Goal: Transaction & Acquisition: Purchase product/service

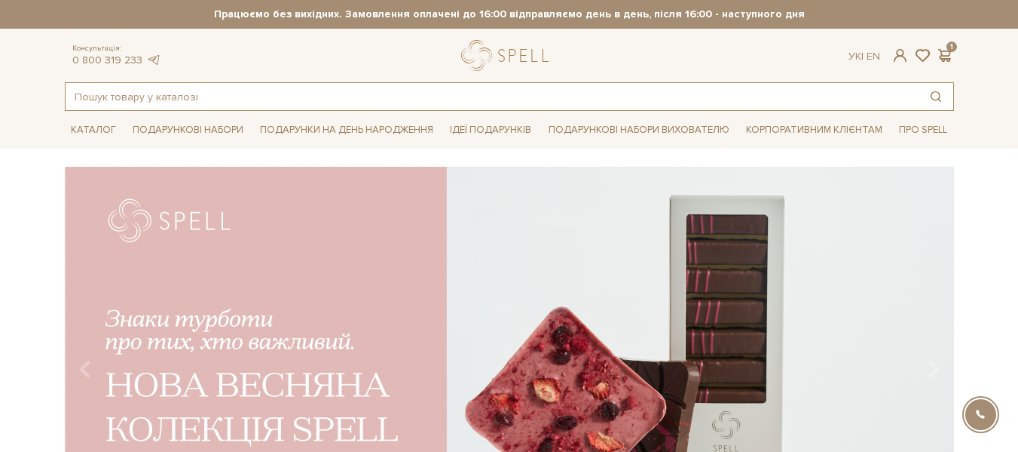
click at [461, 110] on input "text" at bounding box center [492, 96] width 853 height 27
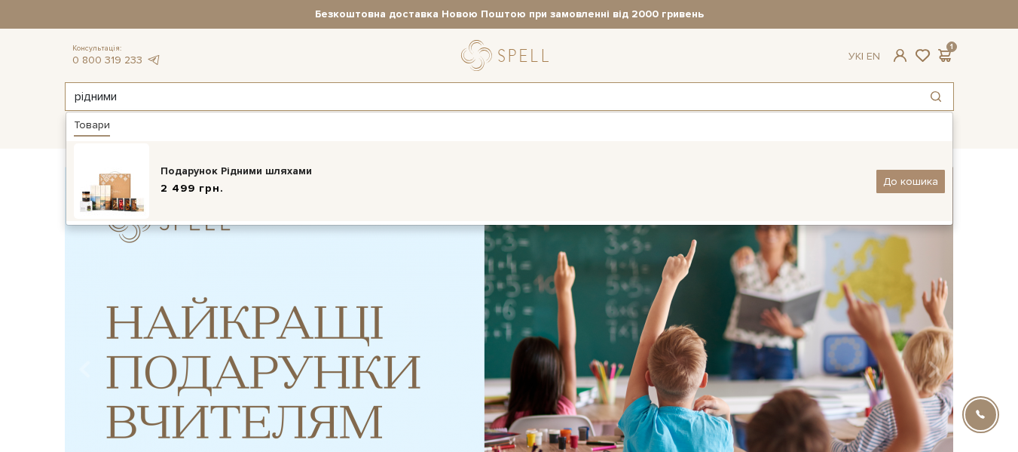
type input "рідними"
click at [126, 172] on img at bounding box center [111, 180] width 75 height 75
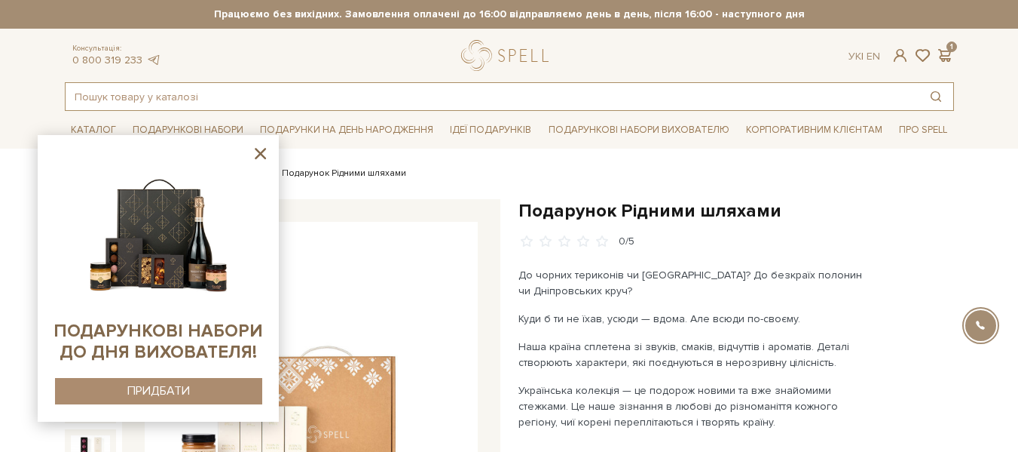
click at [484, 87] on input "text" at bounding box center [492, 96] width 853 height 27
click at [259, 152] on icon at bounding box center [260, 153] width 11 height 11
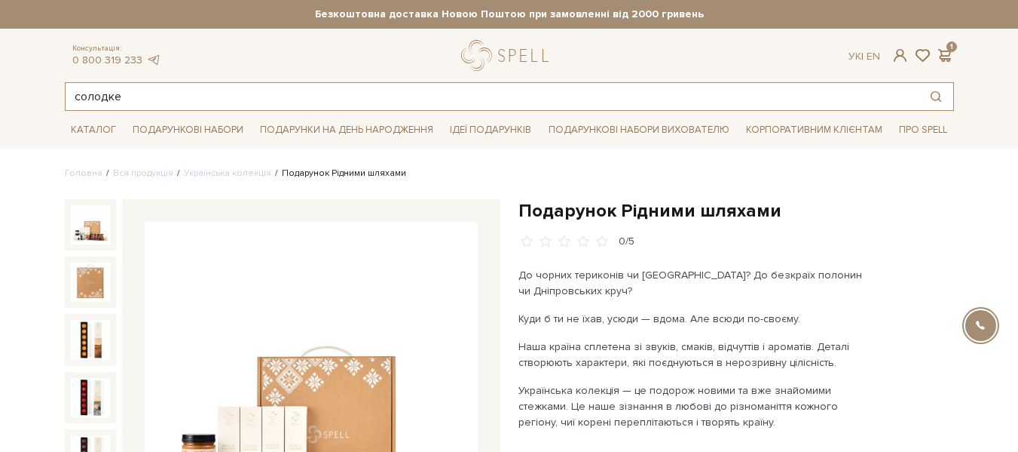
click at [183, 93] on input "солодке" at bounding box center [492, 96] width 853 height 27
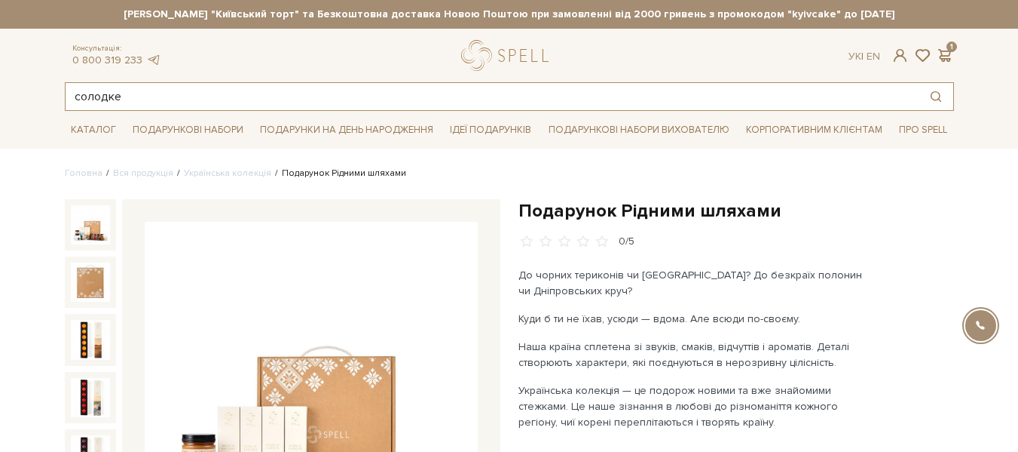
click at [277, 95] on input "солодке" at bounding box center [492, 96] width 853 height 27
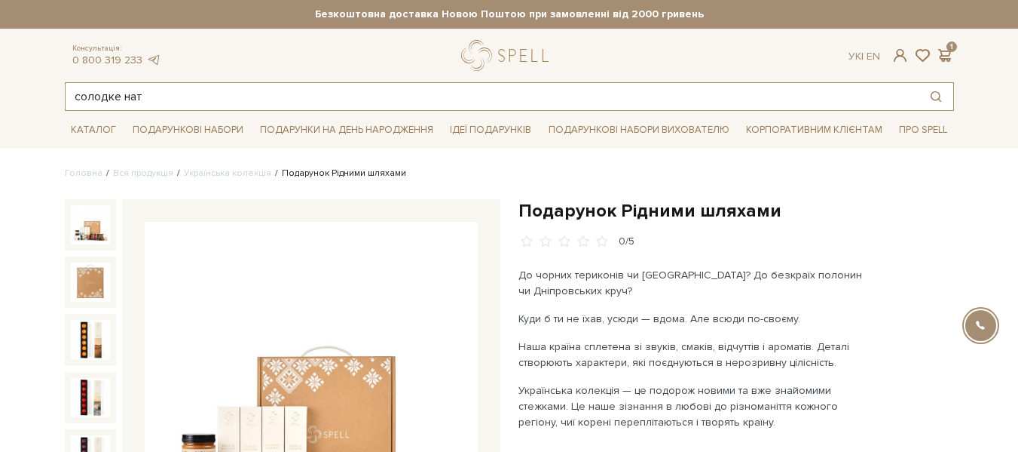
click at [277, 89] on input "солодке нат" at bounding box center [492, 96] width 853 height 27
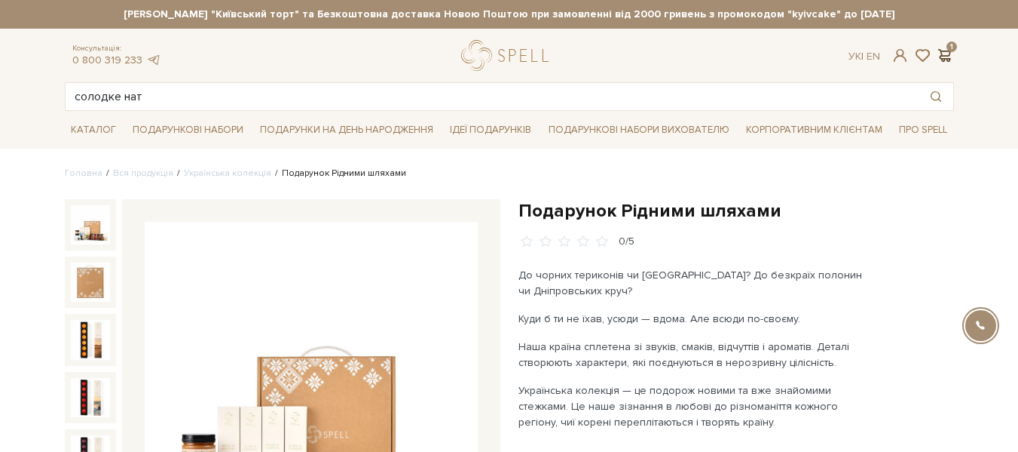
click at [950, 57] on span at bounding box center [945, 55] width 18 height 16
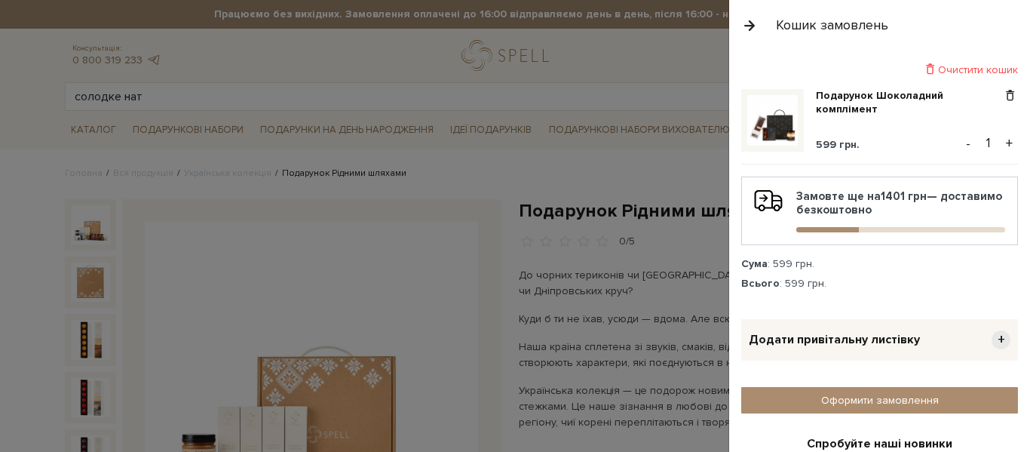
click at [751, 24] on button "button" at bounding box center [749, 25] width 17 height 26
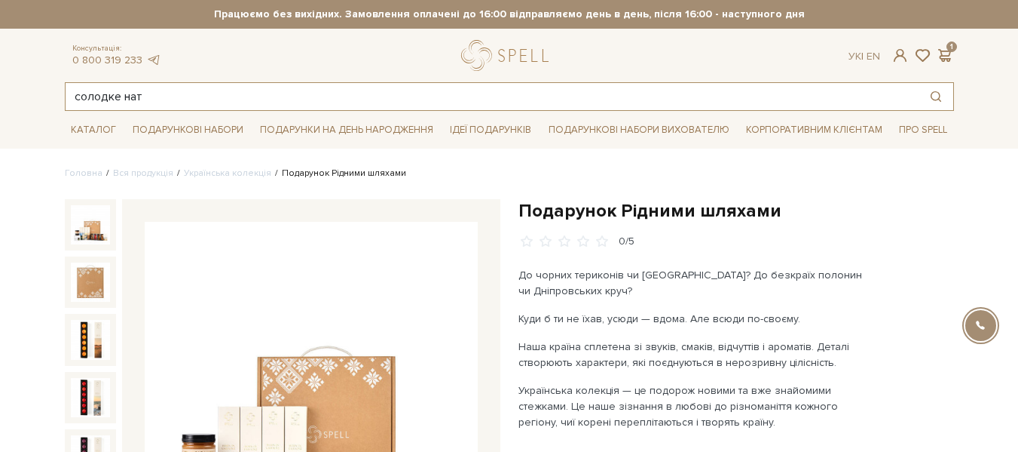
click at [332, 103] on input "солодке нат" at bounding box center [492, 96] width 853 height 27
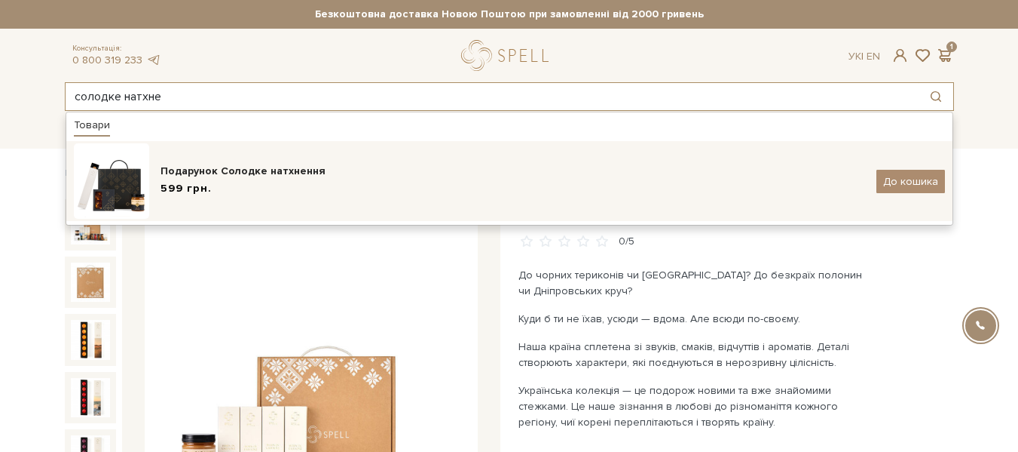
type input "солодке натхне"
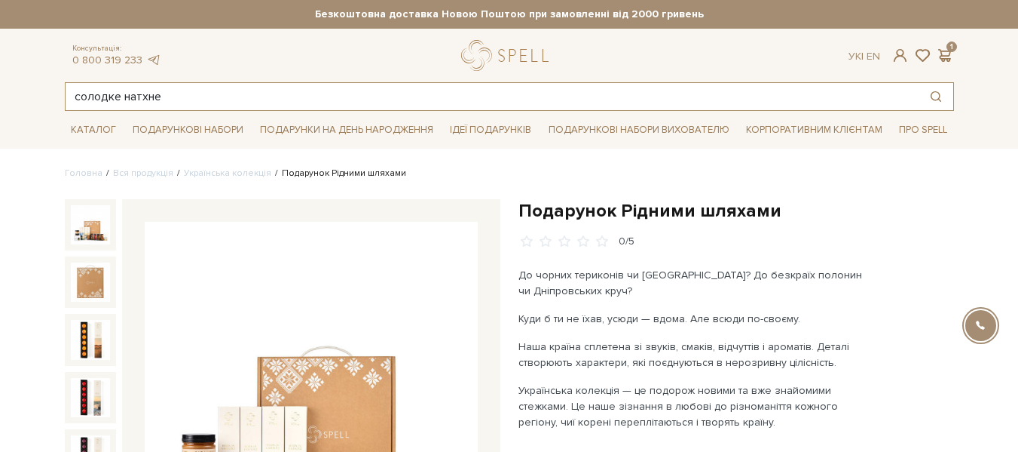
drag, startPoint x: 109, startPoint y: 190, endPoint x: 350, endPoint y: 95, distance: 259.2
click at [350, 95] on input "солодке натхне" at bounding box center [492, 96] width 853 height 27
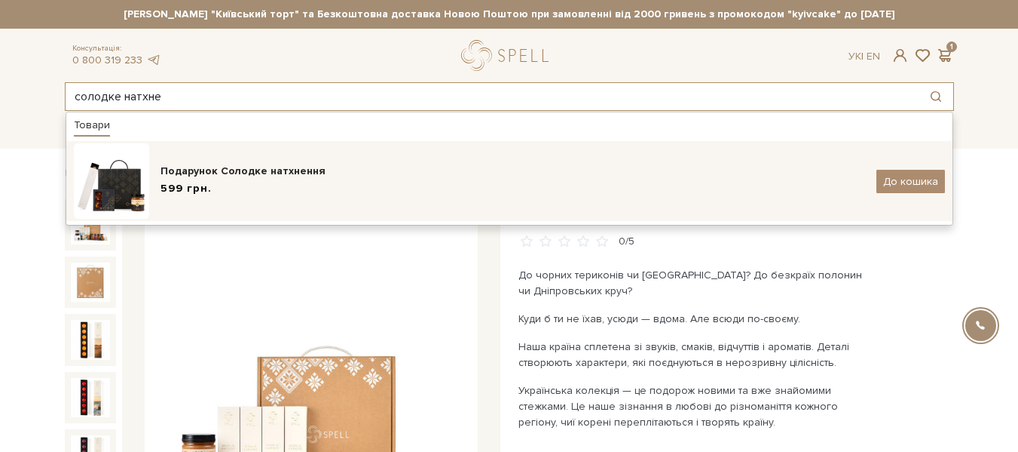
click at [123, 182] on img at bounding box center [111, 180] width 75 height 75
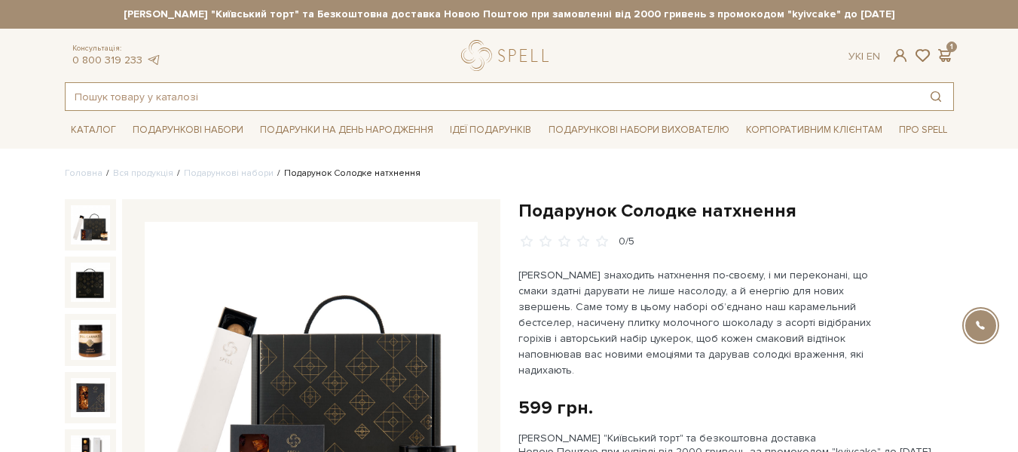
click at [262, 92] on input "text" at bounding box center [492, 96] width 853 height 27
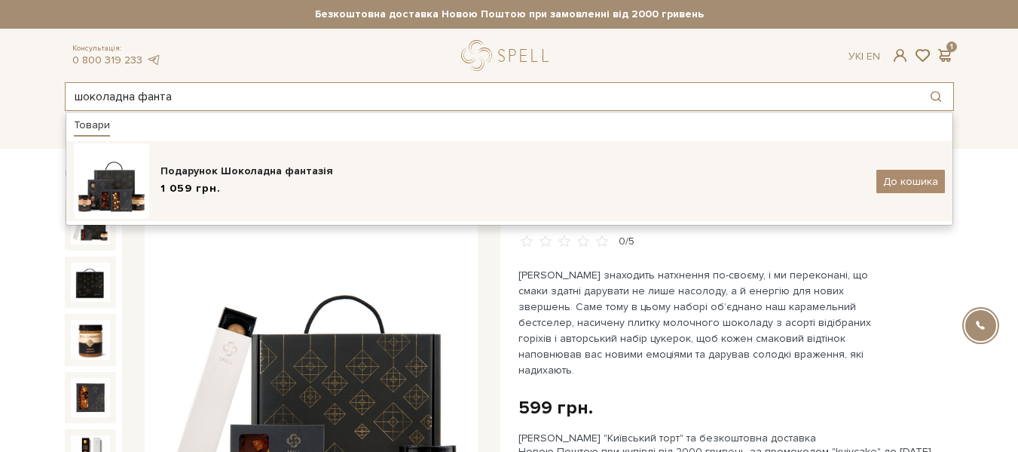
type input "шоколадна фанта"
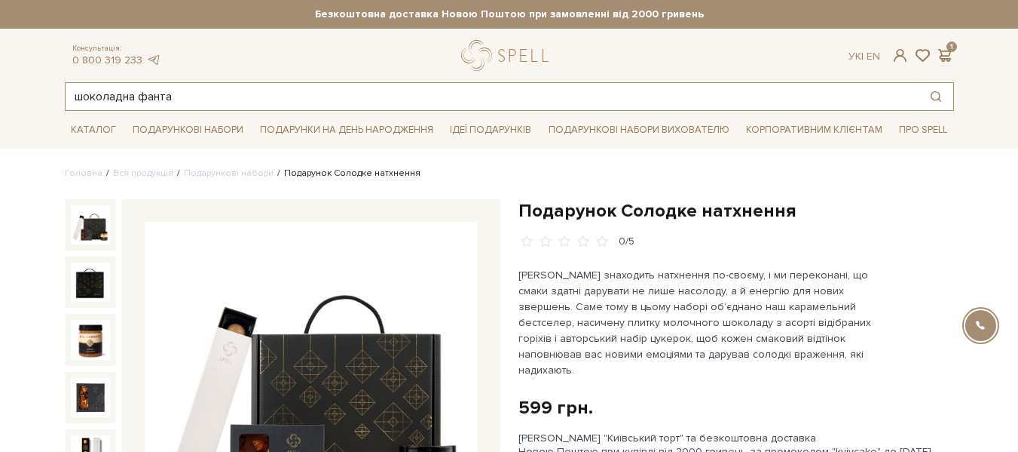
click at [275, 101] on input "шоколадна фанта" at bounding box center [492, 96] width 853 height 27
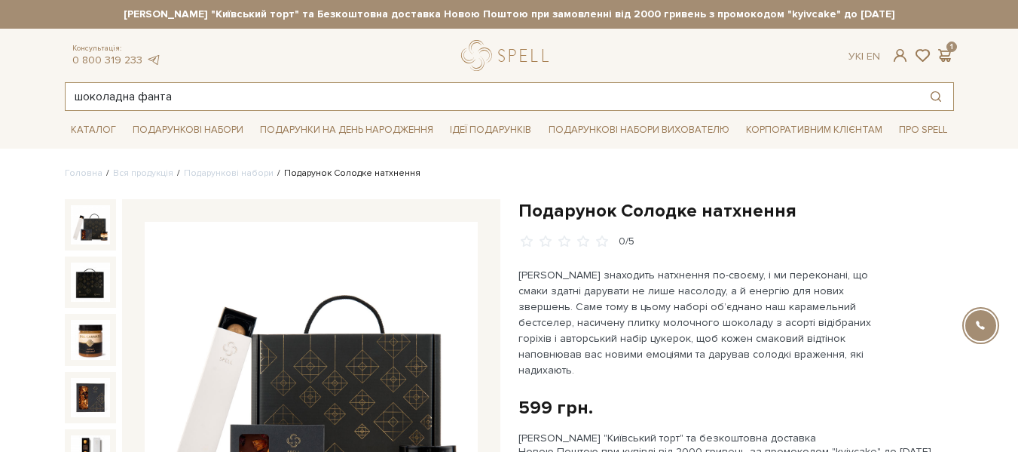
click at [224, 93] on input "шоколадна фанта" at bounding box center [492, 96] width 853 height 27
click at [223, 87] on input "шоколадна фанта" at bounding box center [492, 96] width 853 height 27
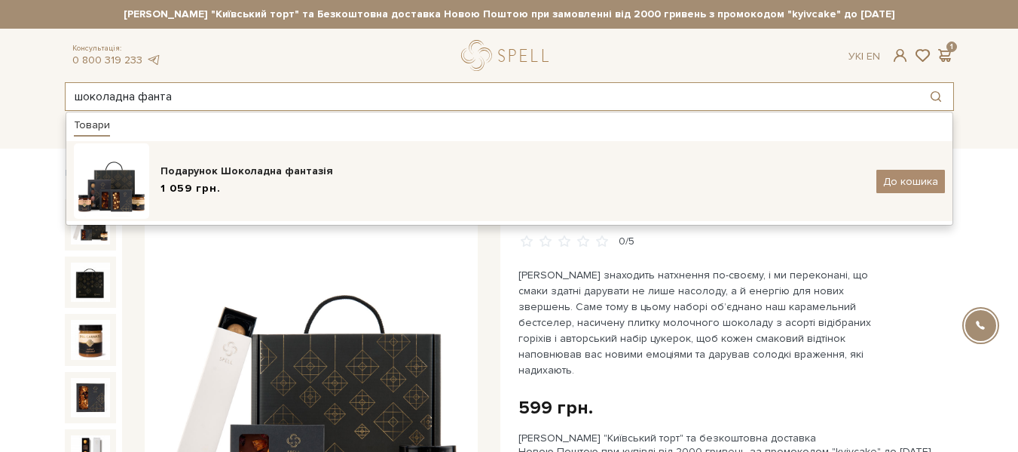
click at [116, 185] on img at bounding box center [111, 180] width 75 height 75
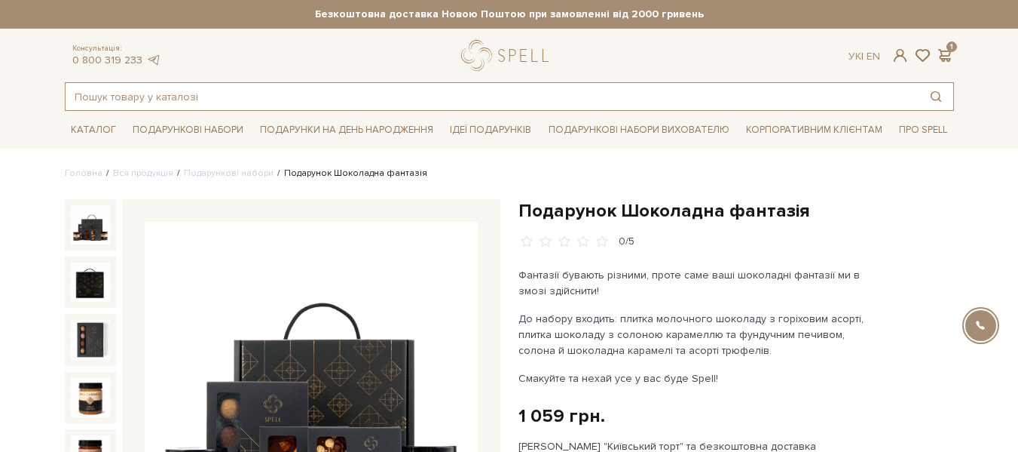
click at [392, 90] on input "text" at bounding box center [492, 96] width 853 height 27
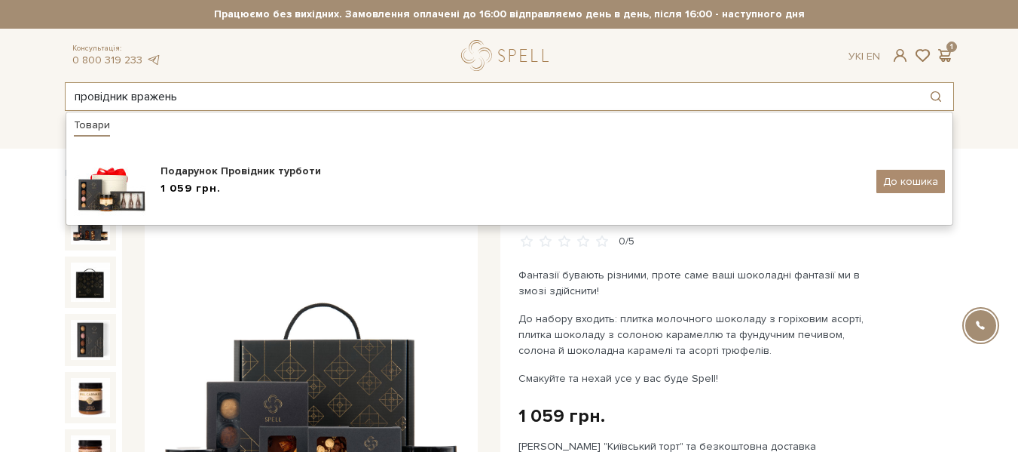
type input "провідник вражень"
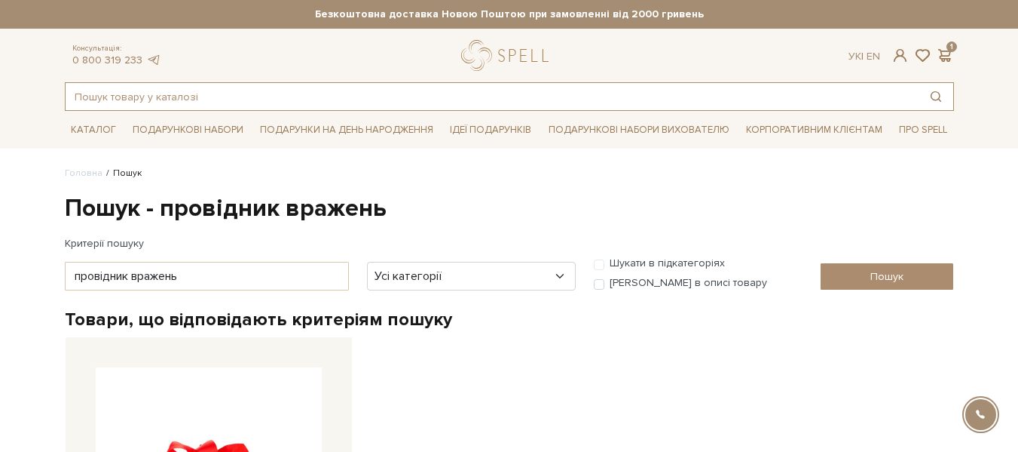
click at [112, 103] on input "text" at bounding box center [492, 96] width 853 height 27
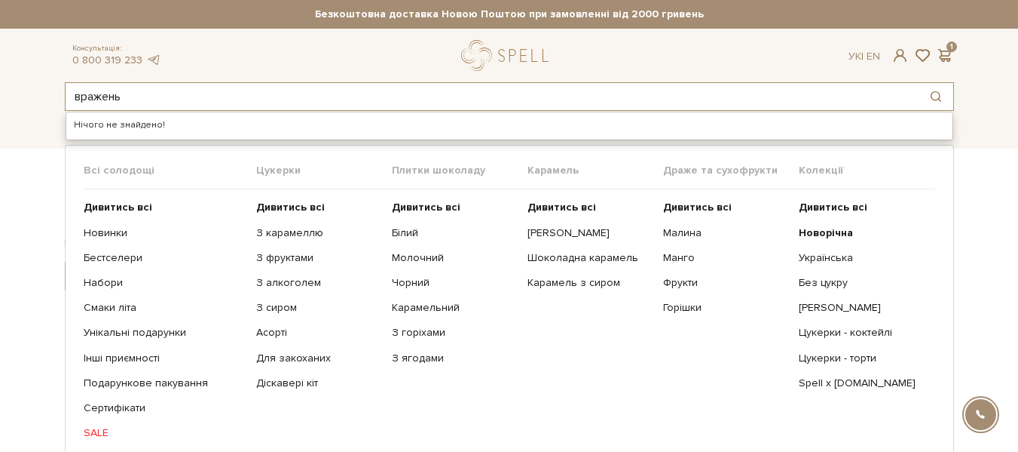
type input "вражень"
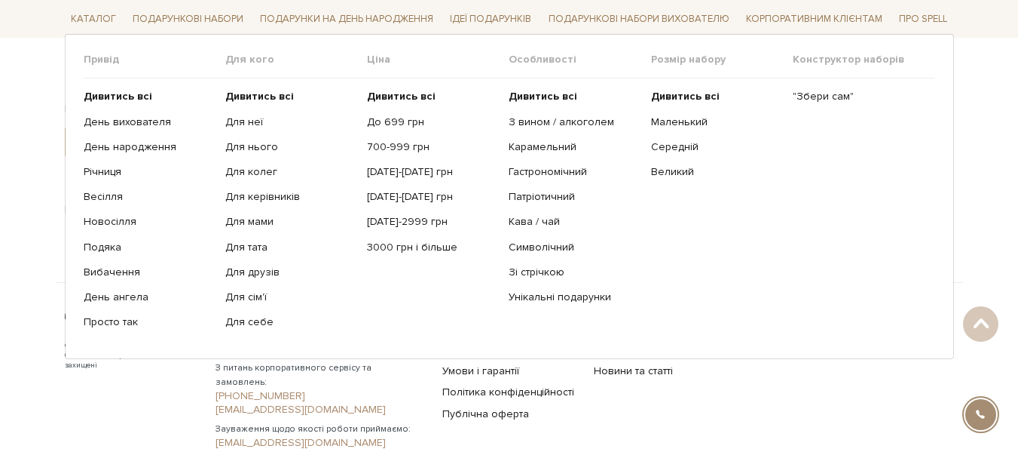
scroll to position [135, 0]
click at [423, 172] on link "[DATE]-[DATE] грн" at bounding box center [432, 172] width 130 height 14
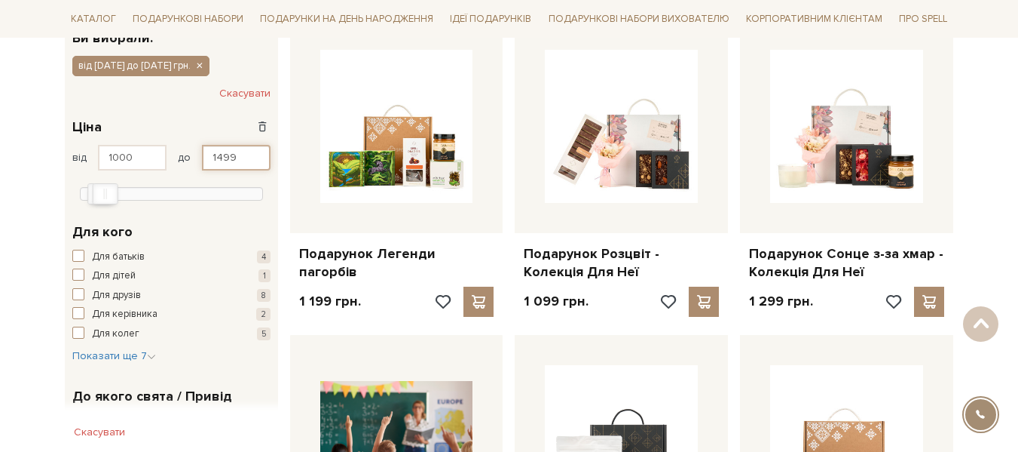
click at [218, 155] on input "1499" at bounding box center [236, 158] width 69 height 26
type input "1099"
click at [245, 172] on div "від 1000 до 1099 329 2 тис. 4 тис. 6 тис. 8 тис. Виберіть фільтри" at bounding box center [171, 172] width 198 height 54
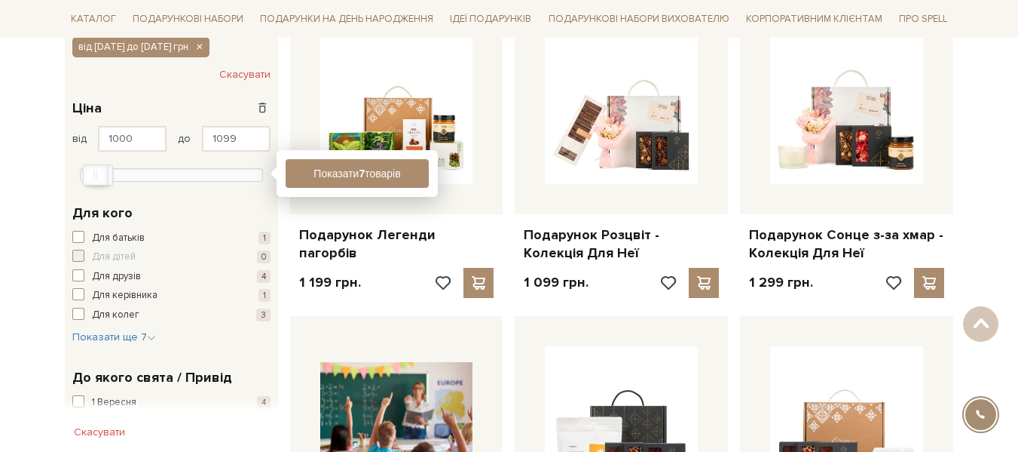
scroll to position [286, 0]
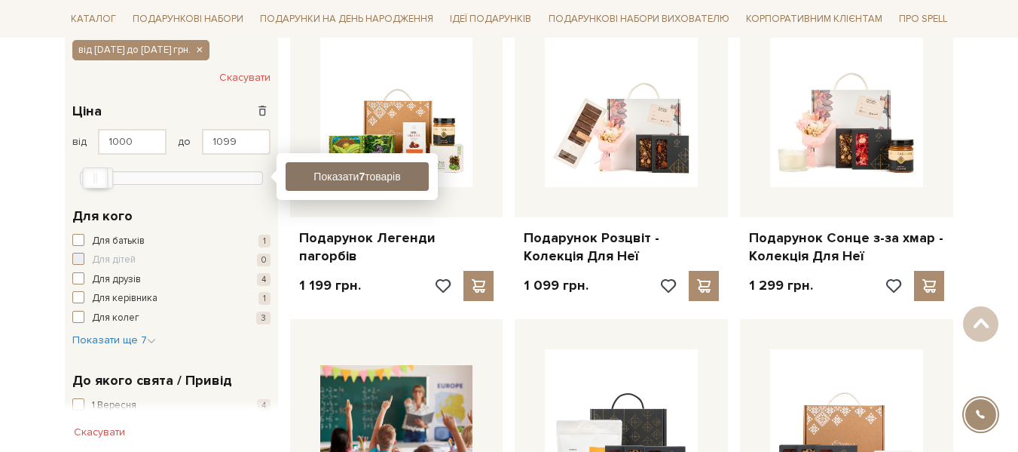
click at [311, 173] on button "Показати 7 товарів" at bounding box center [357, 176] width 143 height 29
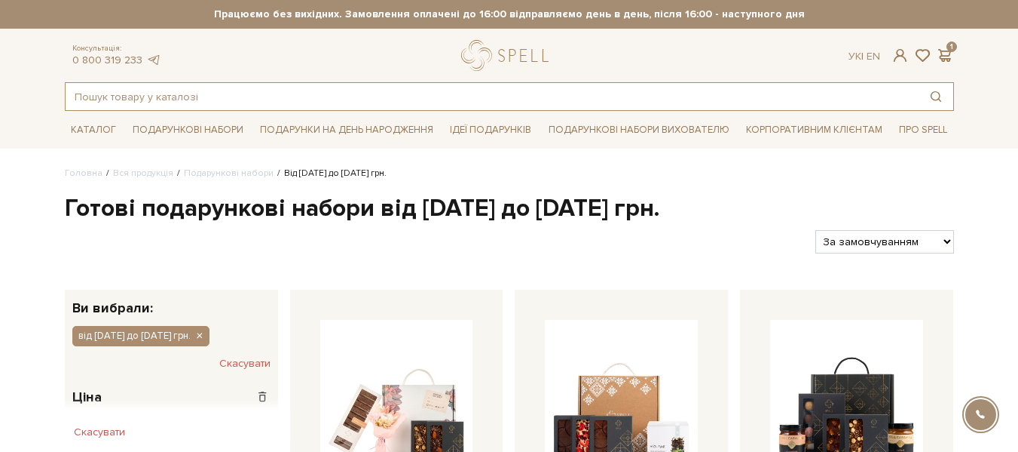
click at [198, 89] on input "text" at bounding box center [492, 96] width 853 height 27
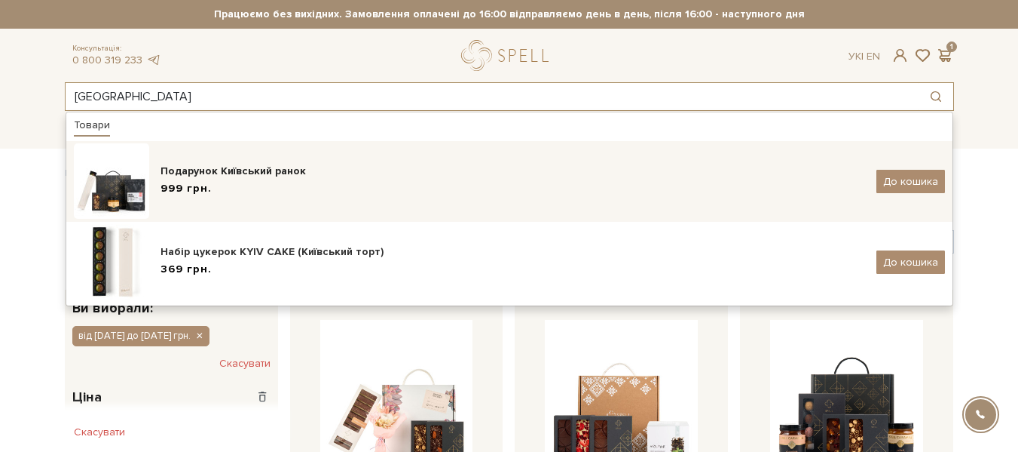
type input "київськ"
click at [136, 201] on img at bounding box center [111, 180] width 75 height 75
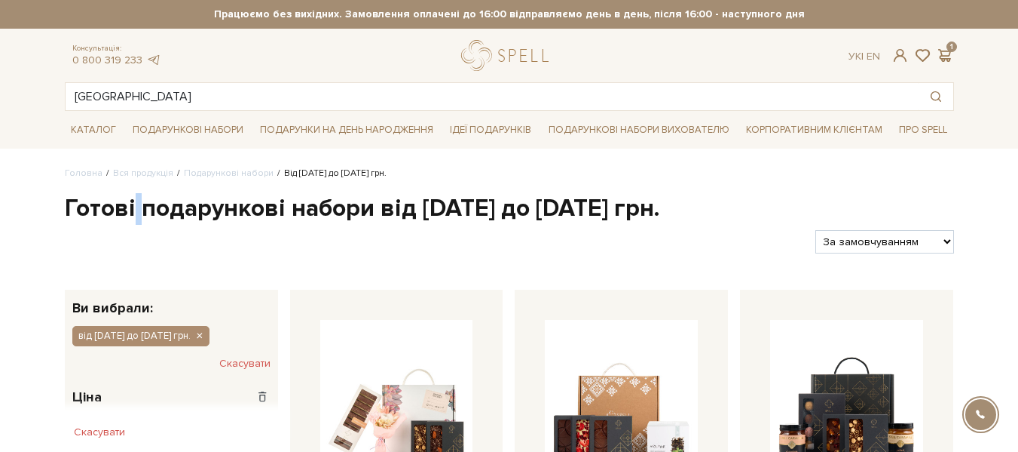
click at [136, 201] on h1 "Готові подарункові набори від 1000 до 1099 грн." at bounding box center [509, 209] width 889 height 32
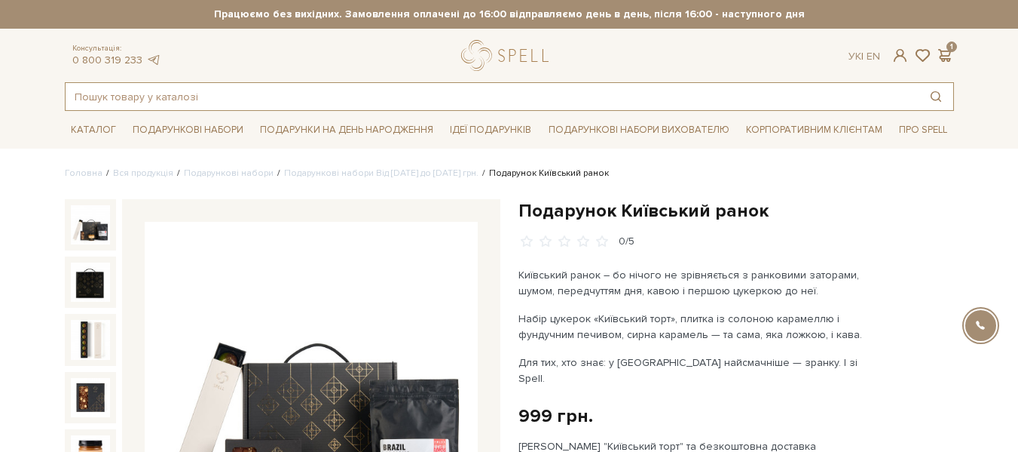
click at [332, 92] on input "text" at bounding box center [492, 96] width 853 height 27
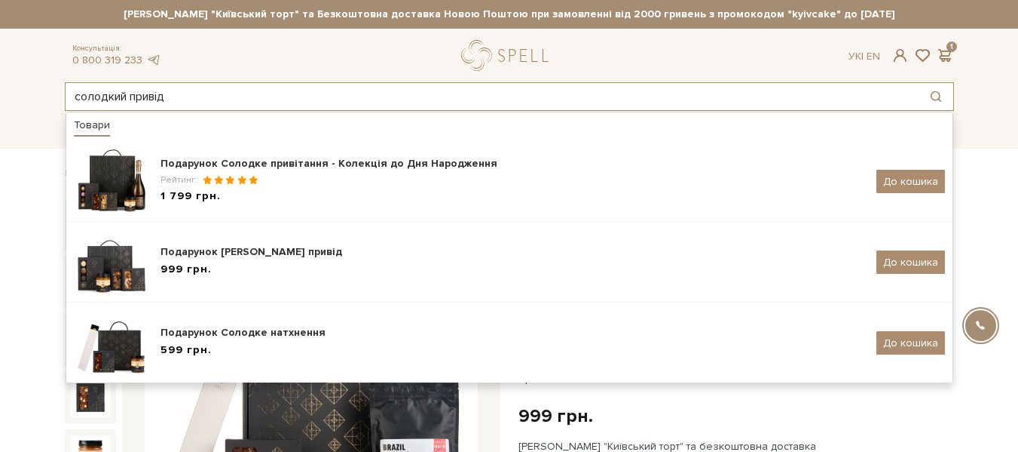
type input "солодкий привід"
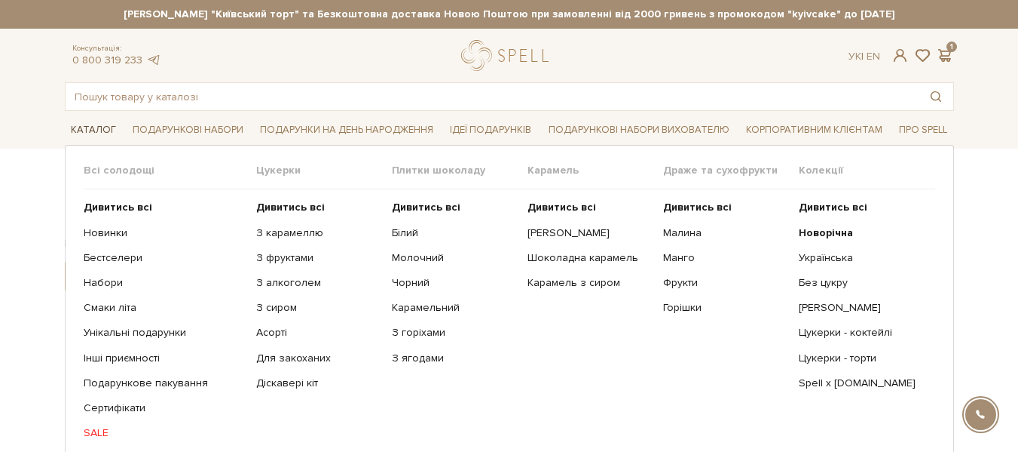
click at [94, 135] on link "Каталог" at bounding box center [93, 129] width 57 height 23
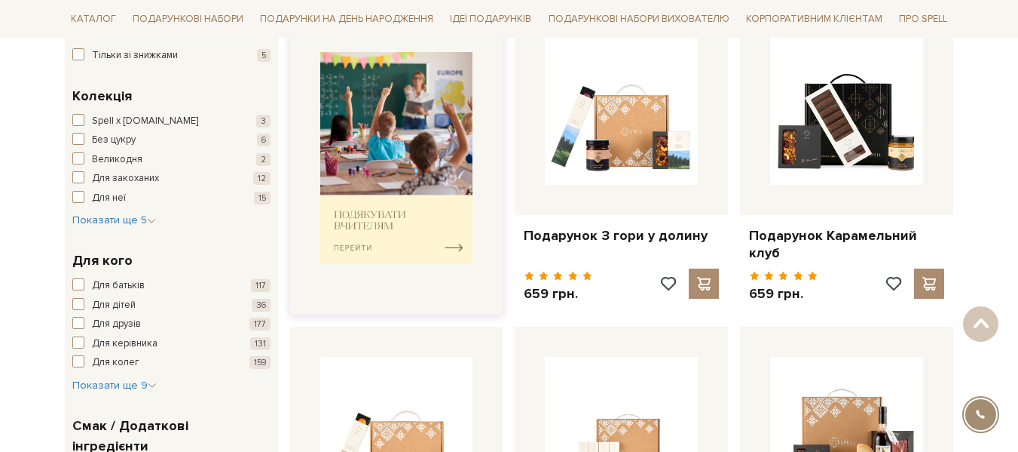
click at [425, 239] on img at bounding box center [396, 158] width 153 height 212
